Goal: Find contact information: Find contact information

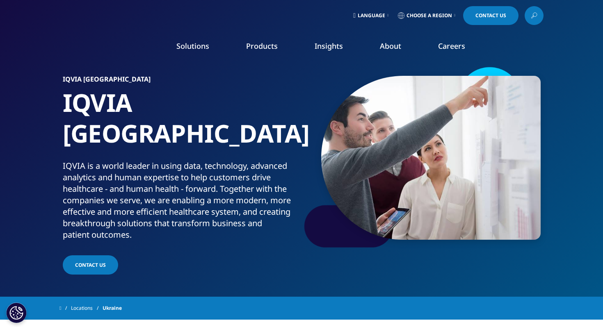
click at [96, 174] on div "IQVIA is a world leader in using data, technology, advanced analytics and human…" at bounding box center [181, 200] width 236 height 80
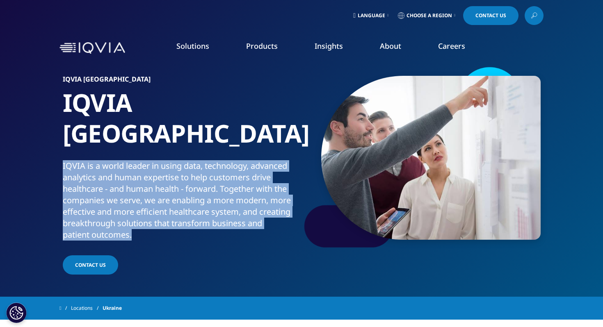
drag, startPoint x: 126, startPoint y: 169, endPoint x: 116, endPoint y: 165, distance: 11.0
click at [116, 165] on div "IQVIA is a world leader in using data, technology, advanced analytics and human…" at bounding box center [181, 200] width 236 height 80
click at [133, 160] on div "IQVIA is a world leader in using data, technology, advanced analytics and human…" at bounding box center [181, 200] width 236 height 80
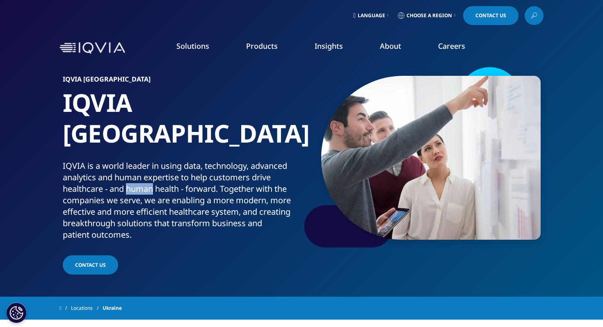
click at [133, 160] on div "IQVIA is a world leader in using data, technology, advanced analytics and human…" at bounding box center [181, 200] width 236 height 80
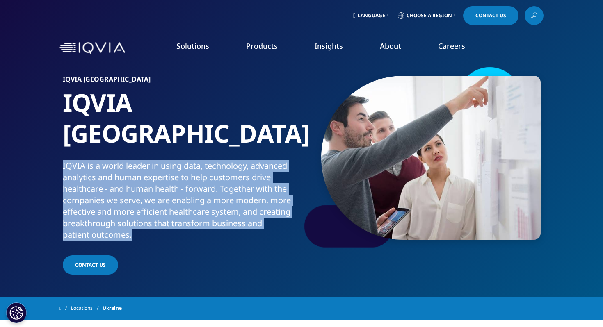
click at [122, 160] on div "IQVIA is a world leader in using data, technology, advanced analytics and human…" at bounding box center [181, 200] width 236 height 80
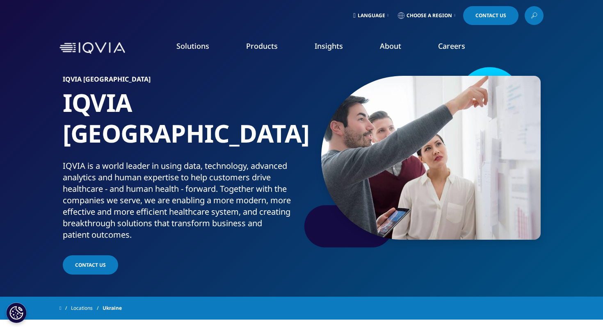
click at [117, 160] on div "IQVIA is a world leader in using data, technology, advanced analytics and human…" at bounding box center [181, 200] width 236 height 80
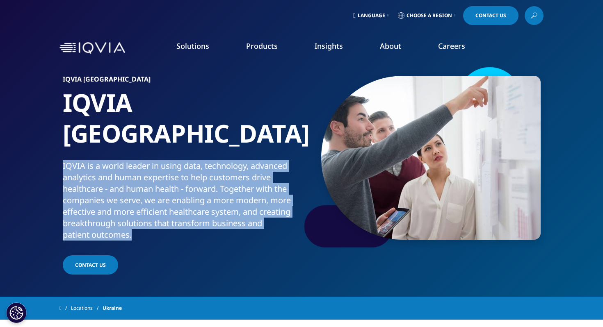
click at [126, 160] on div "IQVIA is a world leader in using data, technology, advanced analytics and human…" at bounding box center [181, 200] width 236 height 80
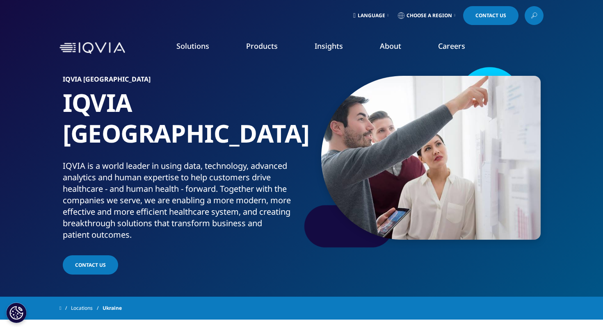
click at [126, 160] on div "IQVIA is a world leader in using data, technology, advanced analytics and human…" at bounding box center [181, 200] width 236 height 80
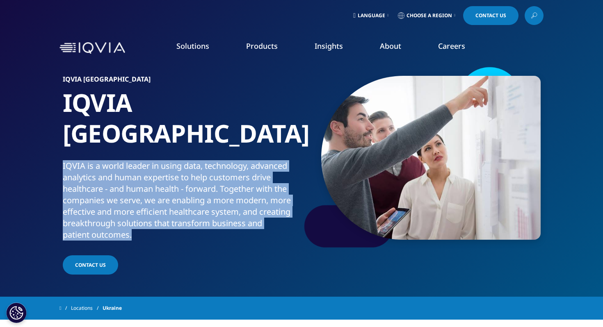
click at [113, 160] on div "IQVIA is a world leader in using data, technology, advanced analytics and human…" at bounding box center [181, 200] width 236 height 80
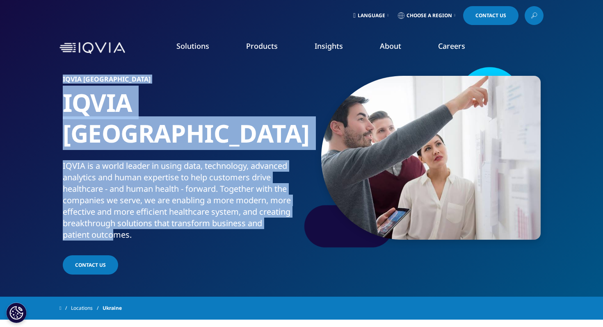
drag, startPoint x: 64, startPoint y: 78, endPoint x: 114, endPoint y: 206, distance: 138.2
click at [114, 206] on div "IQVIA [GEOGRAPHIC_DATA] IQVIA [GEOGRAPHIC_DATA] IQVIA is a world leader in usin…" at bounding box center [301, 171] width 484 height 211
drag, startPoint x: 151, startPoint y: 212, endPoint x: 46, endPoint y: 73, distance: 174.8
click at [46, 73] on section "IQVIA [GEOGRAPHIC_DATA] IQVIA [GEOGRAPHIC_DATA] IQVIA is a world leader in usin…" at bounding box center [301, 148] width 603 height 297
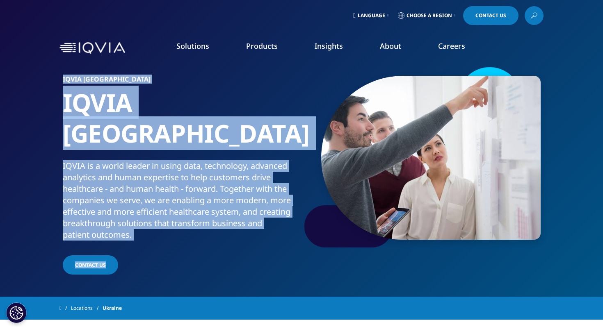
drag, startPoint x: 46, startPoint y: 73, endPoint x: 174, endPoint y: 242, distance: 212.6
click at [174, 242] on section "IQVIA [GEOGRAPHIC_DATA] IQVIA [GEOGRAPHIC_DATA] IQVIA is a world leader in usin…" at bounding box center [301, 148] width 603 height 297
click at [174, 256] on div "Contact Us" at bounding box center [181, 266] width 236 height 21
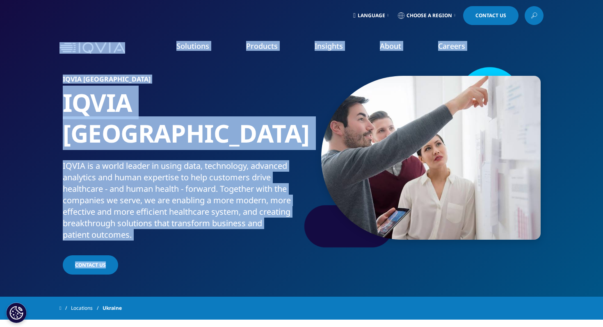
drag, startPoint x: 174, startPoint y: 242, endPoint x: 42, endPoint y: 60, distance: 224.4
click at [44, 75] on section "IQVIA [GEOGRAPHIC_DATA] IQVIA [GEOGRAPHIC_DATA] IQVIA is a world leader in usin…" at bounding box center [301, 148] width 603 height 297
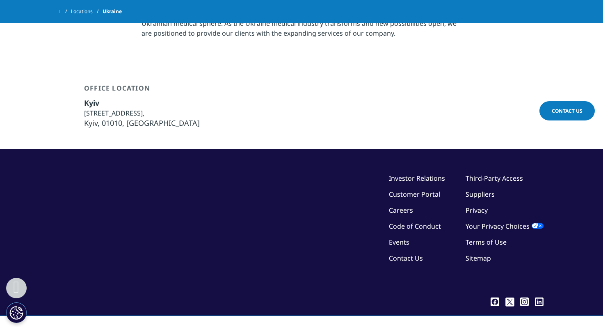
scroll to position [380, 0]
